Goal: Information Seeking & Learning: Learn about a topic

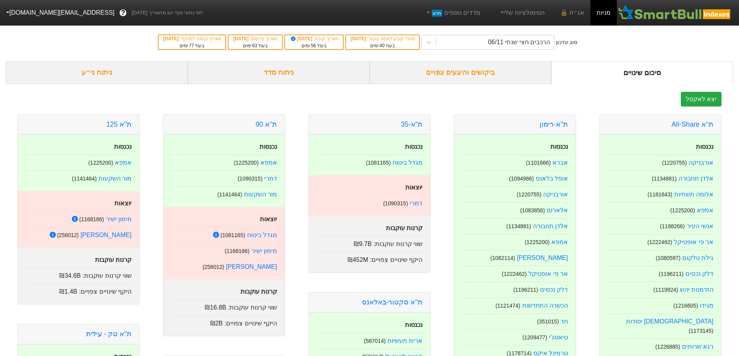
click at [100, 79] on div "ניתוח ני״ע" at bounding box center [97, 72] width 182 height 23
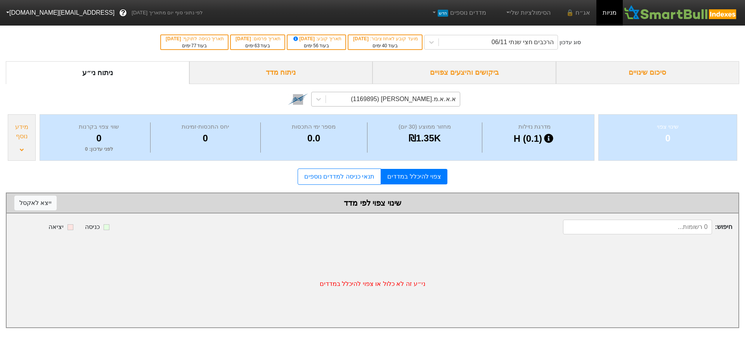
click at [426, 95] on div "א.א.א.מ.[PERSON_NAME] (1169895)" at bounding box center [403, 99] width 105 height 9
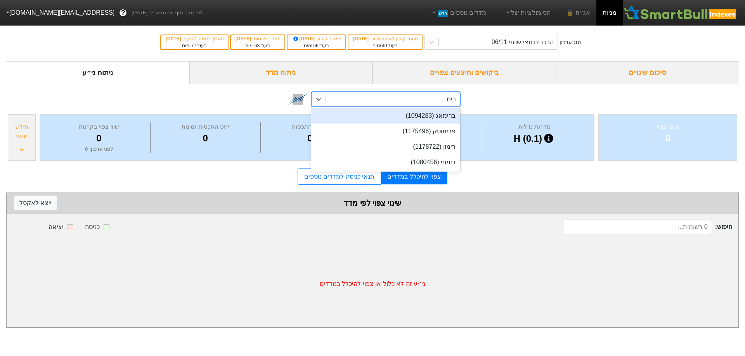
type input "רימון"
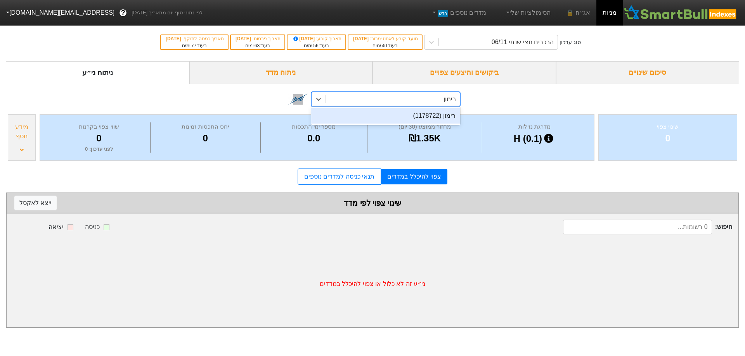
click at [426, 111] on div "רימון (1178722)" at bounding box center [385, 116] width 149 height 16
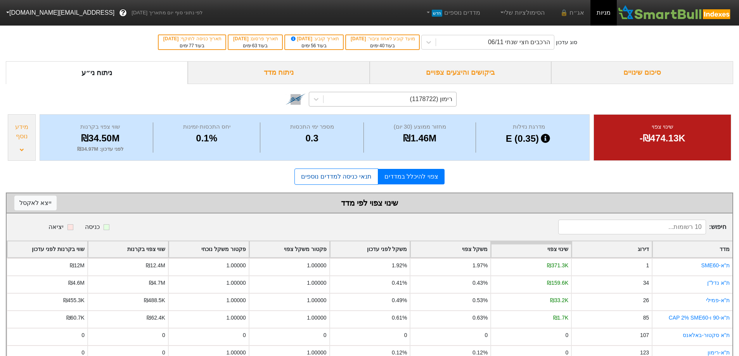
click at [361, 180] on link "תנאי כניסה למדדים נוספים" at bounding box center [335, 177] width 83 height 16
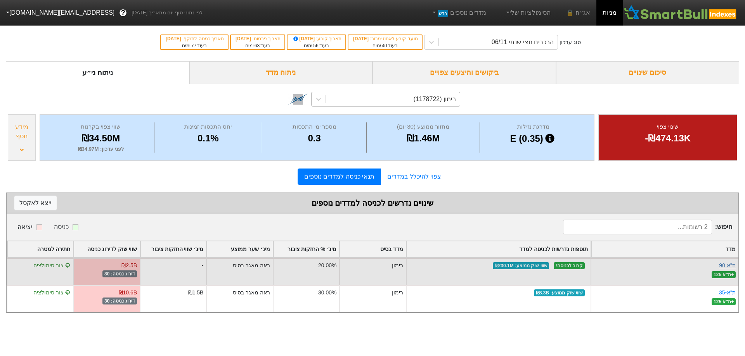
click at [732, 266] on link "ת''א 90" at bounding box center [727, 266] width 17 height 6
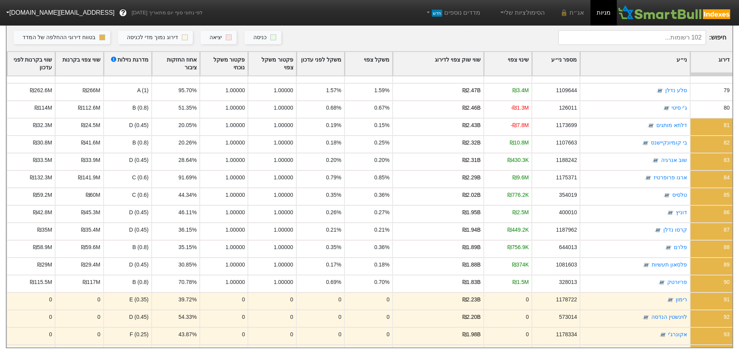
scroll to position [1353, 0]
